Goal: Information Seeking & Learning: Learn about a topic

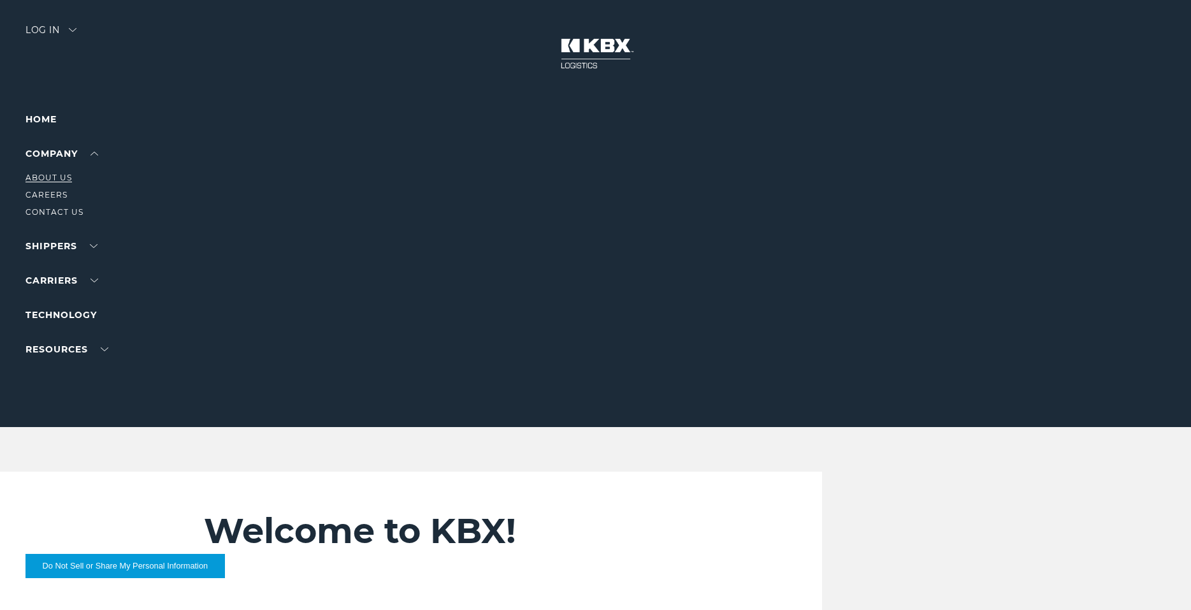
click at [52, 177] on link "About Us" at bounding box center [48, 178] width 47 height 10
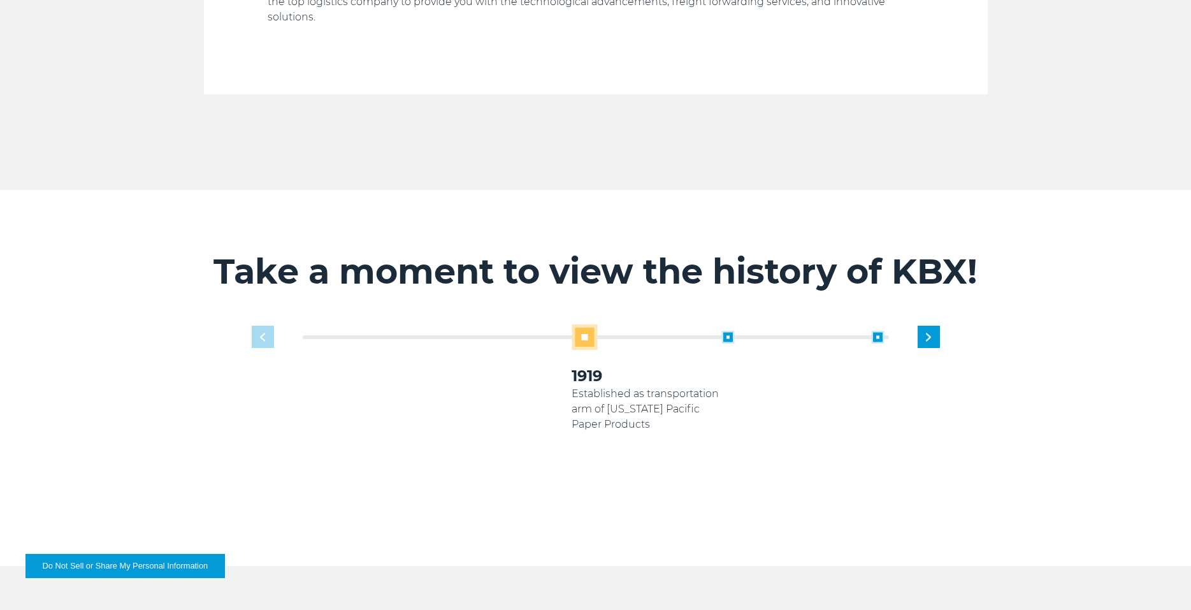
scroll to position [701, 0]
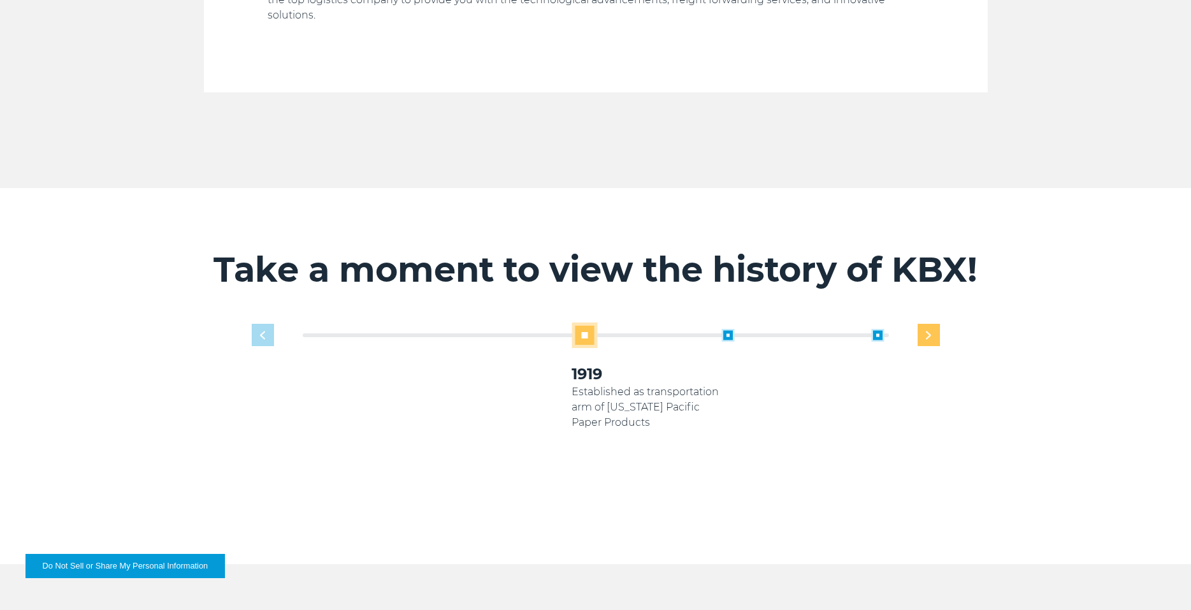
click at [932, 324] on div "Next slide" at bounding box center [929, 335] width 22 height 22
click at [250, 323] on div "1919 Established as transportation arm of Georgia Pacific Paper Products 2005 2…" at bounding box center [595, 424] width 701 height 203
click at [255, 324] on div "Previous slide" at bounding box center [263, 335] width 22 height 22
click at [723, 329] on span at bounding box center [728, 335] width 13 height 13
click at [730, 329] on span at bounding box center [728, 335] width 13 height 13
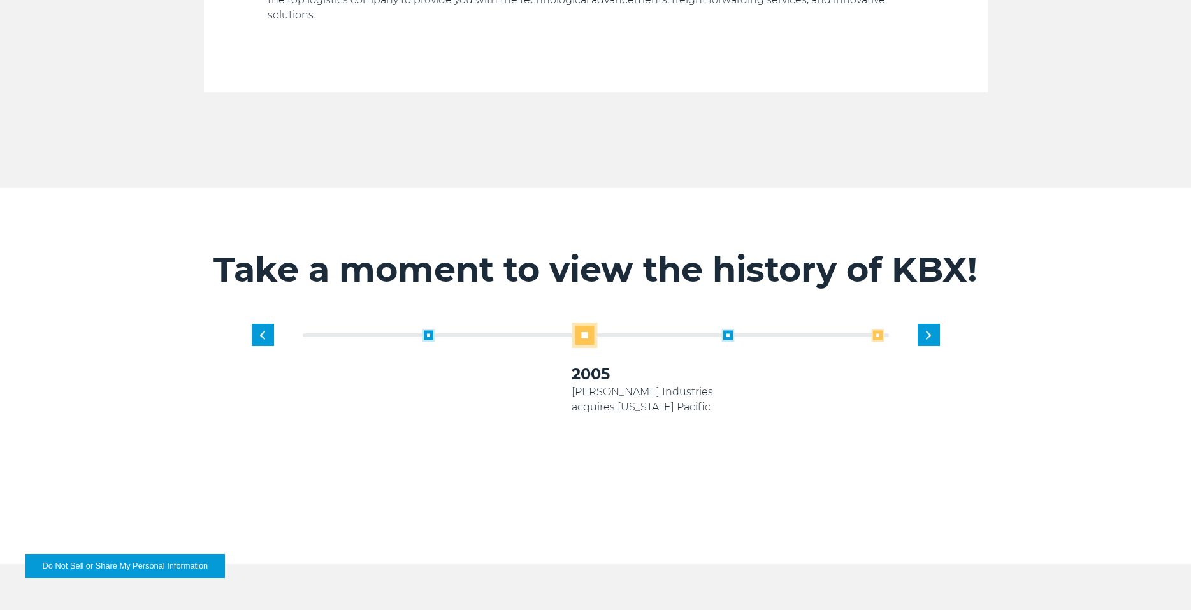
click at [881, 329] on span at bounding box center [877, 335] width 13 height 13
click at [931, 324] on div "Next slide" at bounding box center [929, 335] width 22 height 22
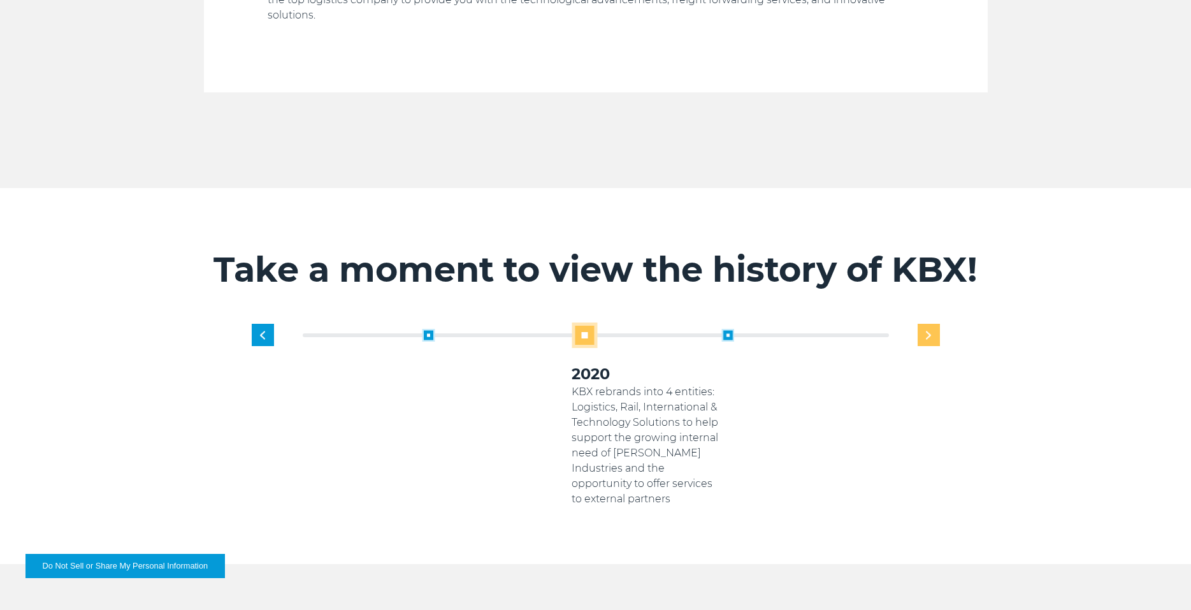
click at [931, 324] on div "Next slide" at bounding box center [929, 335] width 22 height 22
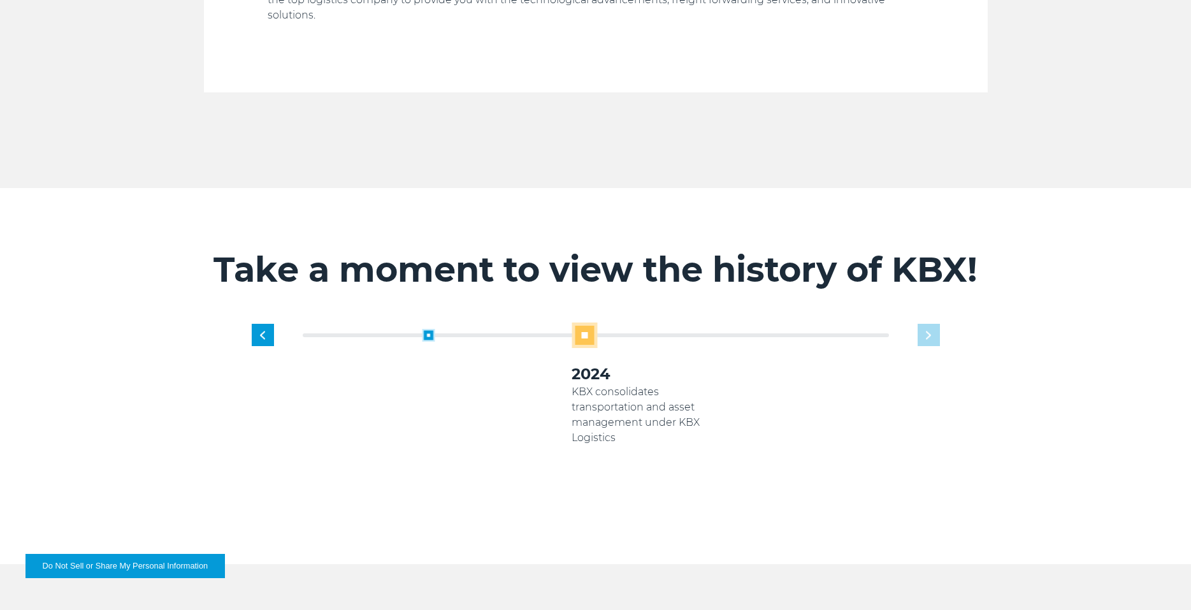
click at [931, 324] on div "1919 Established as transportation arm of Georgia Pacific Paper Products 2005 K…" at bounding box center [646, 415] width 599 height 184
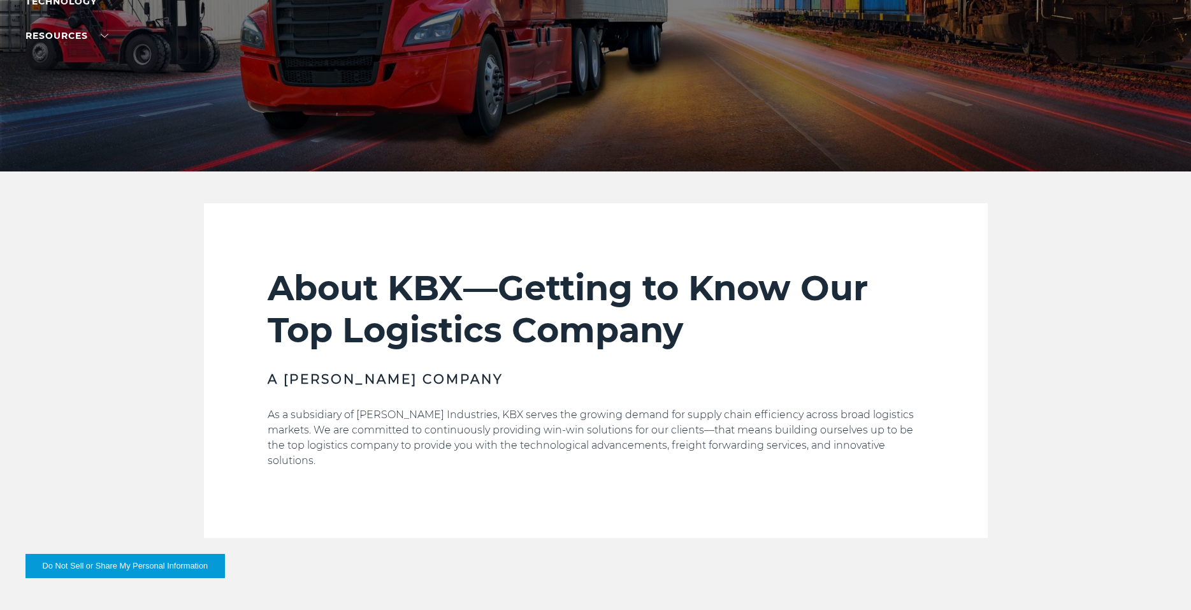
scroll to position [0, 0]
